Goal: Transaction & Acquisition: Purchase product/service

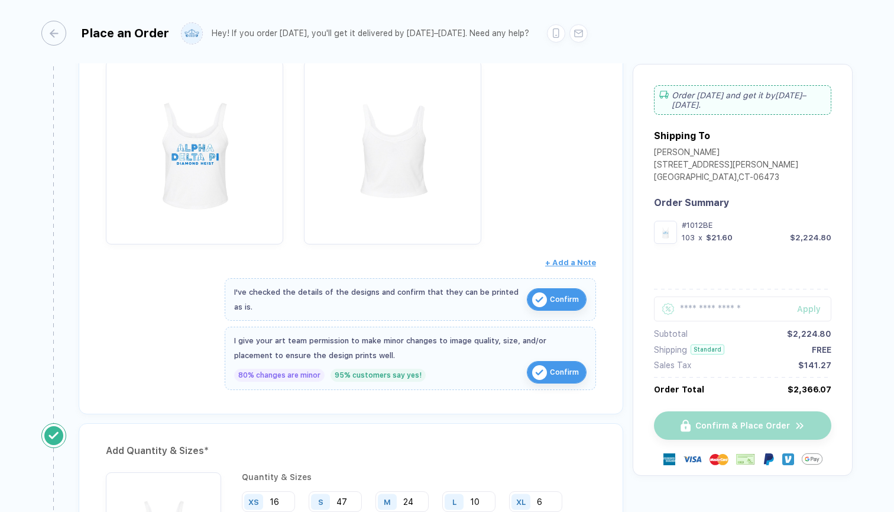
scroll to position [265, 0]
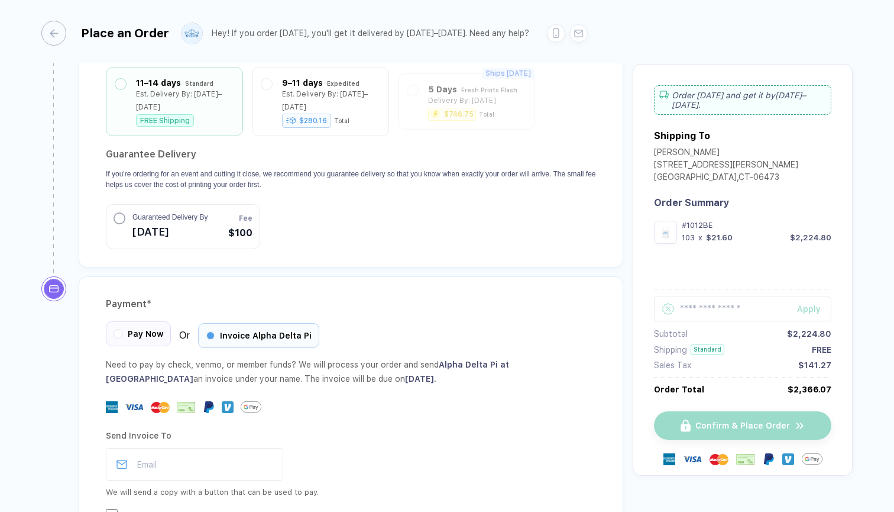
click at [130, 329] on span "Pay Now" at bounding box center [145, 333] width 35 height 9
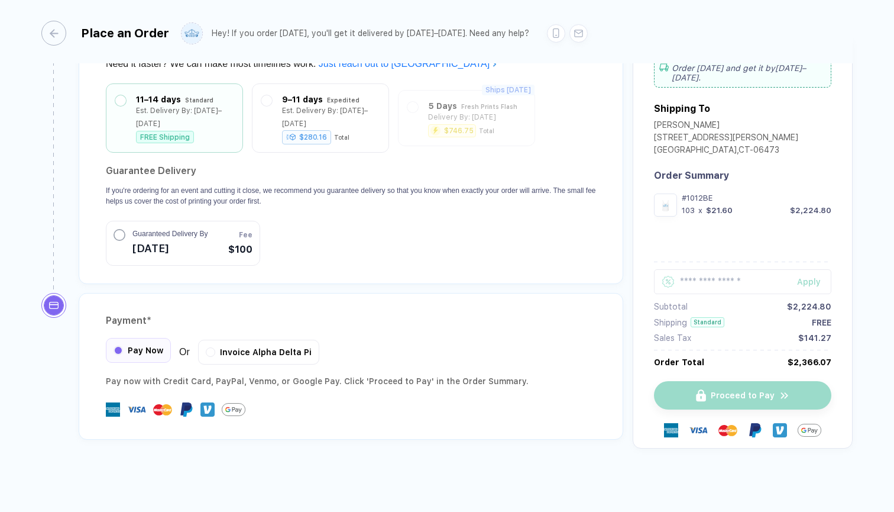
scroll to position [1070, 0]
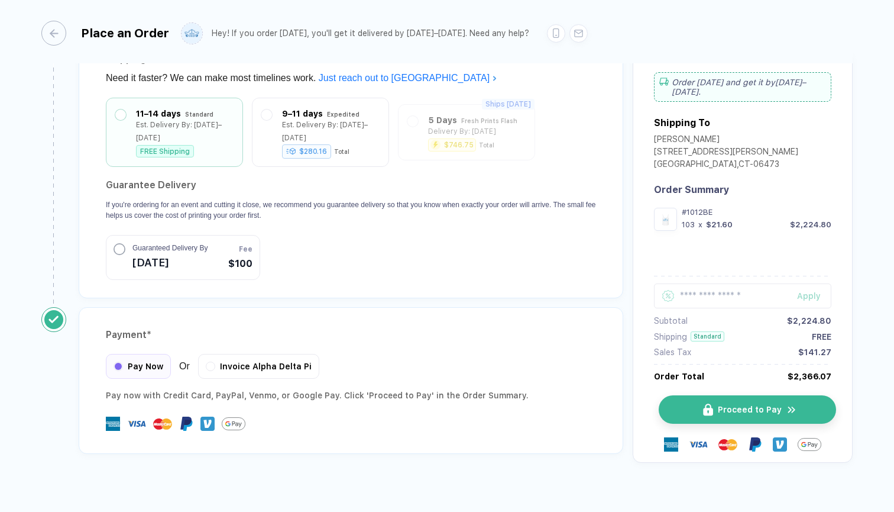
click at [738, 404] on span "Proceed to Pay" at bounding box center [750, 408] width 64 height 9
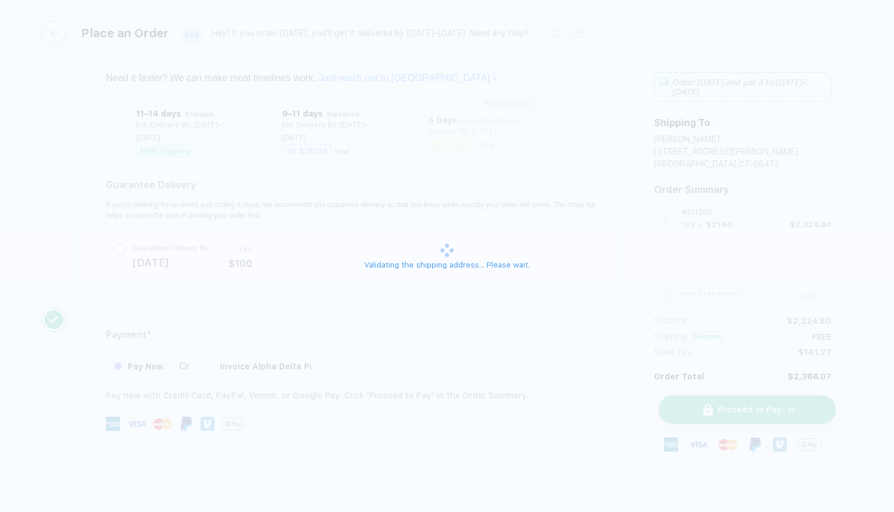
scroll to position [1053, 0]
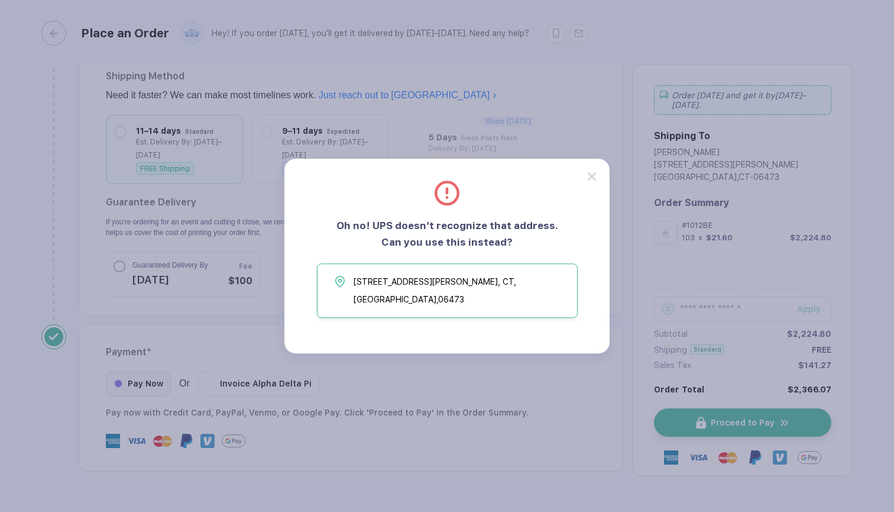
click at [397, 292] on span "[STREET_ADDRESS][PERSON_NAME]" at bounding box center [463, 290] width 218 height 35
type input "**********"
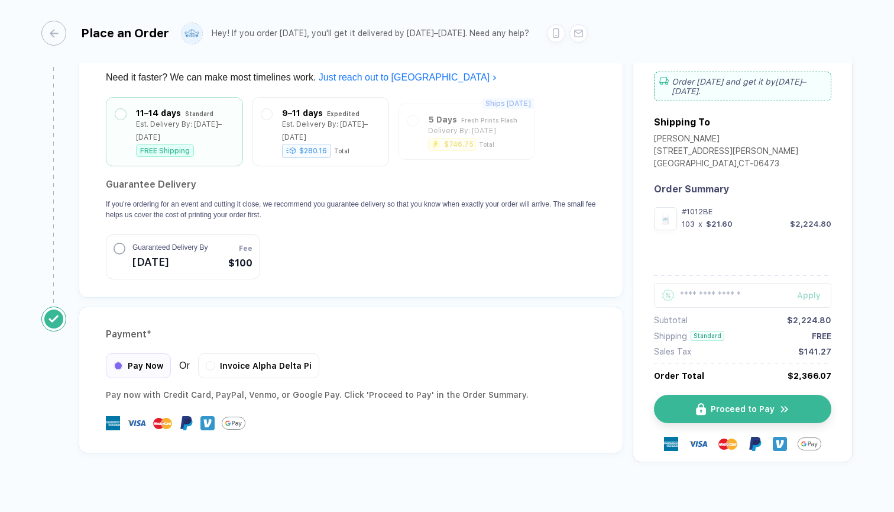
scroll to position [1070, 0]
click at [756, 404] on span "Proceed to Pay" at bounding box center [750, 408] width 64 height 9
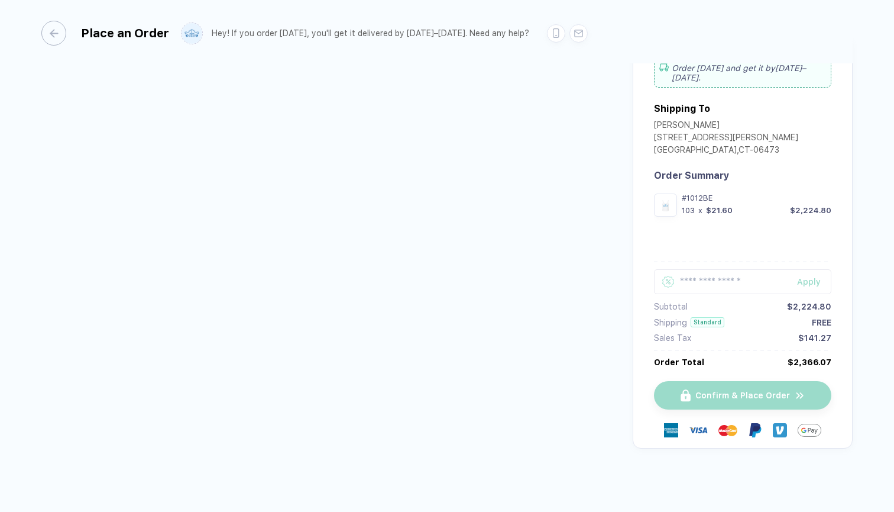
scroll to position [22, 0]
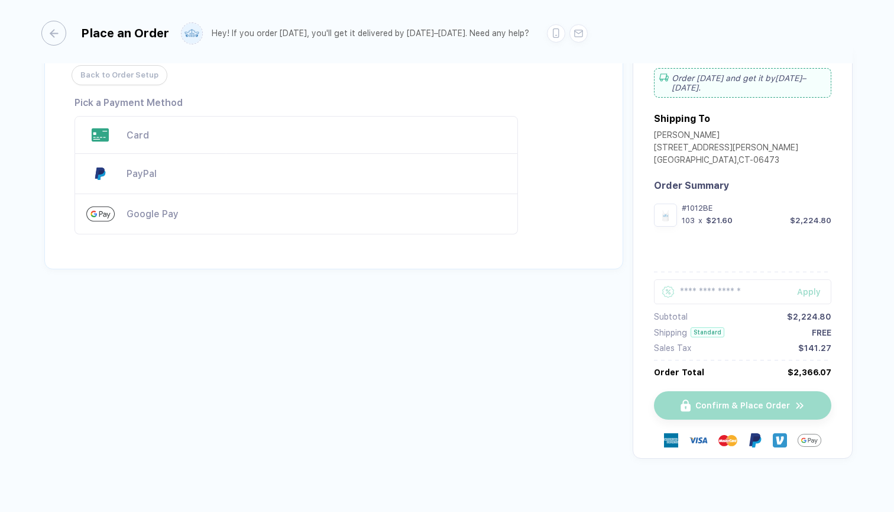
click at [130, 136] on div "Card" at bounding box center [317, 135] width 380 height 11
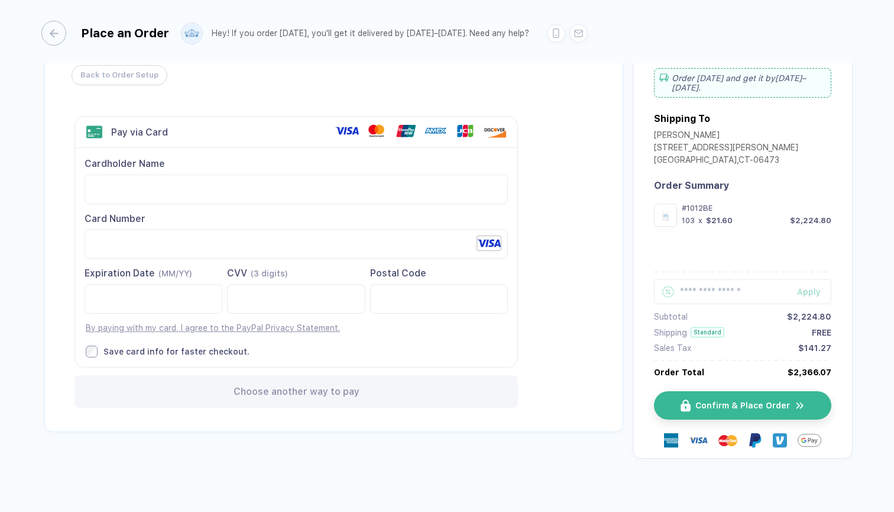
scroll to position [0, 0]
click at [319, 436] on div "Back to Order Setup Visa MasterCard Union Pay American Express JCB Discover Din…" at bounding box center [336, 244] width 591 height 394
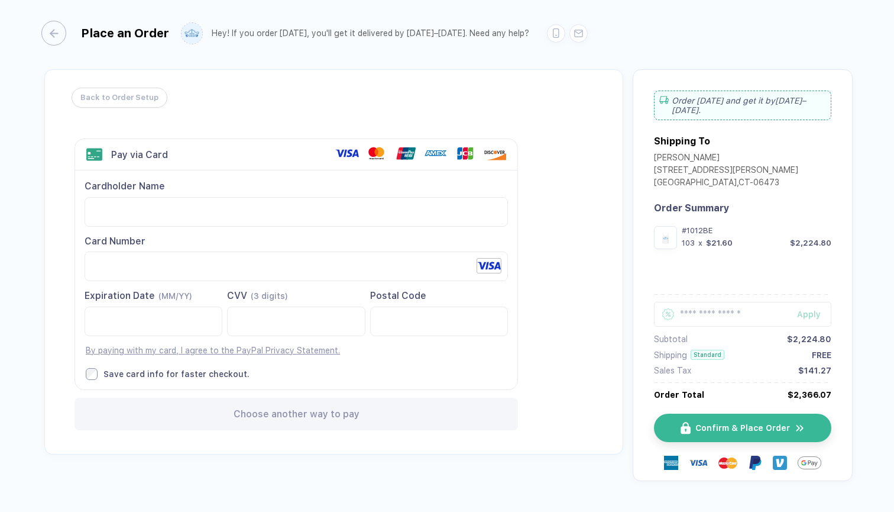
click at [256, 378] on label "Save card info for faster checkout." at bounding box center [297, 374] width 422 height 12
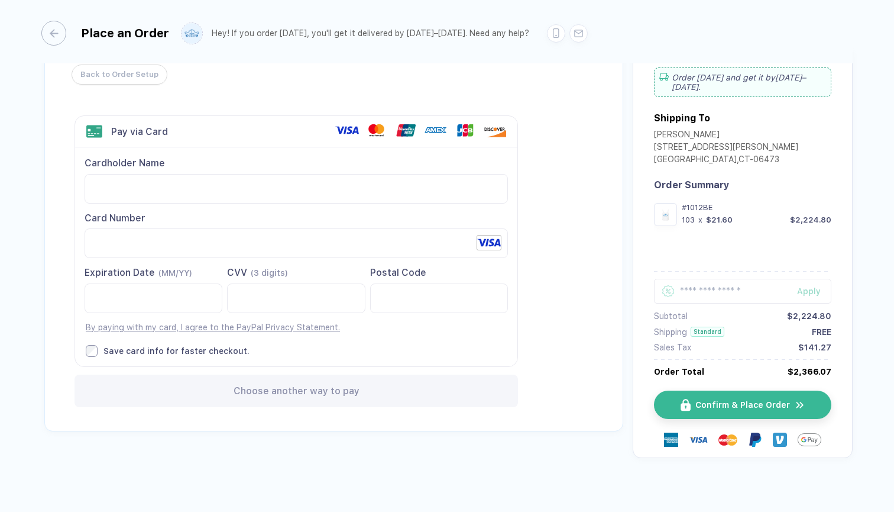
scroll to position [22, 0]
click at [98, 347] on label "Save card info for faster checkout." at bounding box center [297, 351] width 422 height 12
click at [232, 386] on div "Choose another way to pay" at bounding box center [297, 391] width 444 height 33
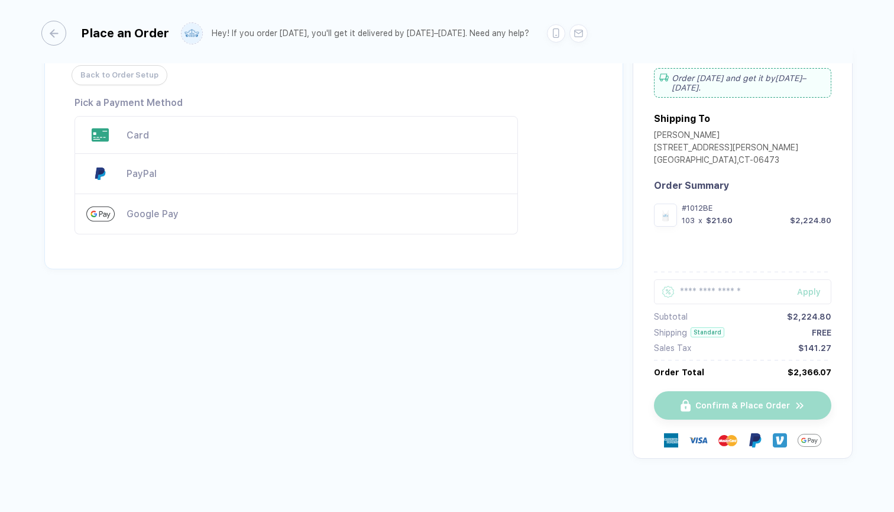
click at [140, 141] on div "Card" at bounding box center [297, 135] width 444 height 38
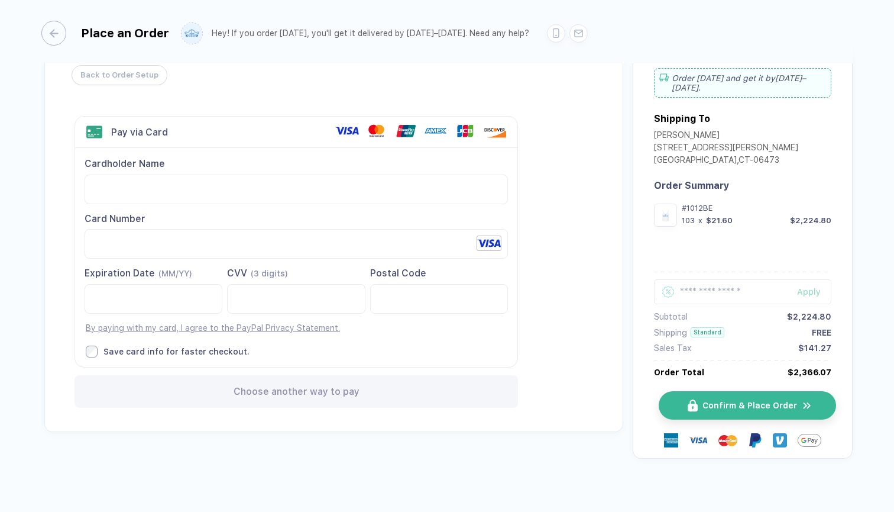
click at [720, 400] on span "Confirm & Place Order" at bounding box center [750, 404] width 95 height 9
